Goal: Transaction & Acquisition: Purchase product/service

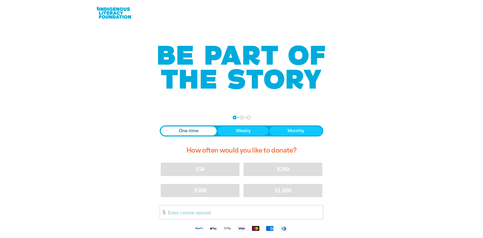
scroll to position [103, 0]
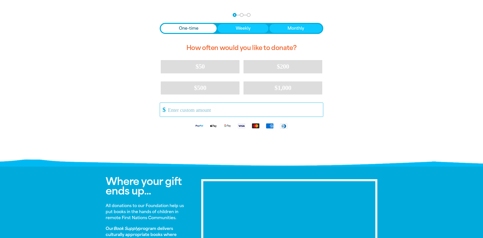
click at [175, 107] on input "Other Amount" at bounding box center [244, 110] width 158 height 14
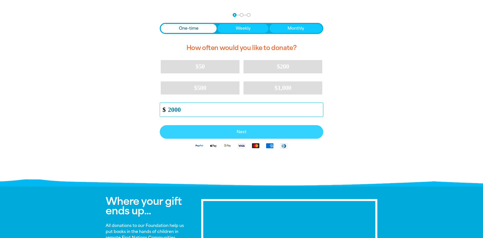
type input "2000"
click at [243, 131] on span "Next" at bounding box center [241, 132] width 152 height 4
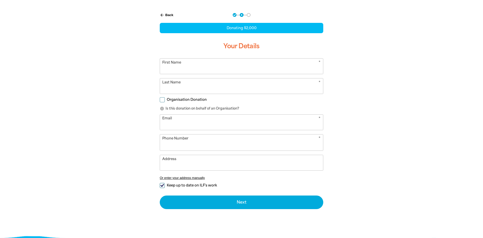
select select "AU"
click at [187, 68] on input "First Name" at bounding box center [241, 66] width 163 height 15
type input "[PERSON_NAME]"
click at [190, 84] on input "Last Name" at bounding box center [241, 85] width 163 height 15
type input "Paterson"
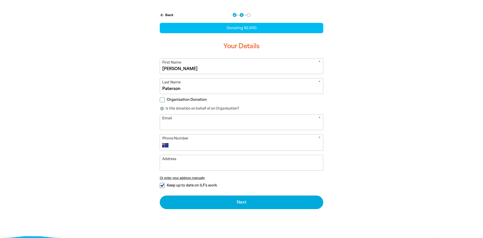
click at [198, 124] on input "Email" at bounding box center [241, 122] width 163 height 15
type input "[EMAIL_ADDRESS][DOMAIN_NAME]"
click at [188, 157] on input "Address" at bounding box center [241, 162] width 163 height 15
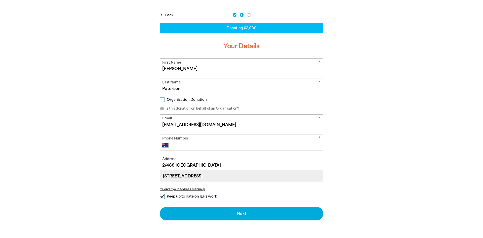
click at [204, 177] on div "[STREET_ADDRESS]" at bounding box center [241, 176] width 163 height 11
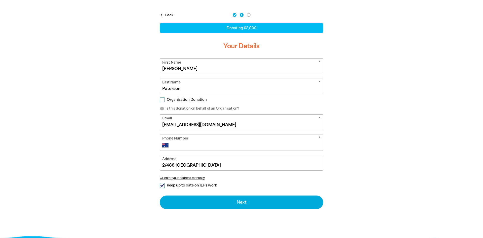
type input "[STREET_ADDRESS]"
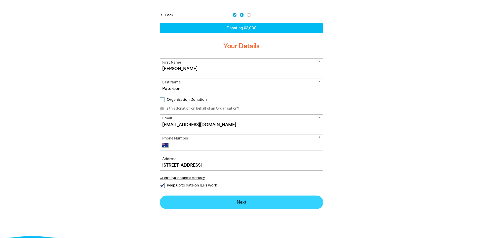
click at [239, 199] on button "Next chevron_right" at bounding box center [242, 203] width 164 height 14
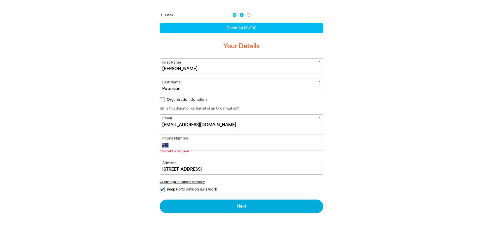
click at [176, 145] on input "Phone Number" at bounding box center [246, 145] width 149 height 6
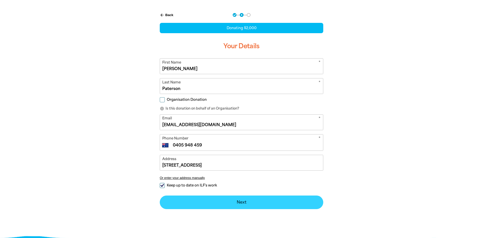
type input "0405 948 459"
click at [246, 202] on button "Next chevron_right" at bounding box center [242, 203] width 164 height 14
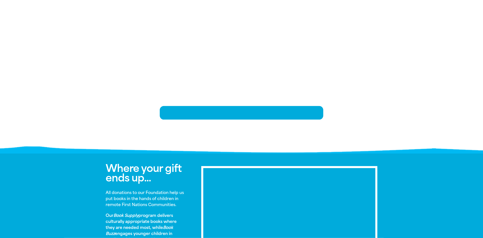
scroll to position [107, 0]
